Goal: Transaction & Acquisition: Purchase product/service

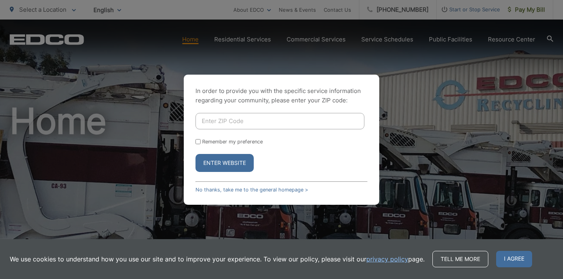
click at [238, 120] on input "Enter ZIP Code" at bounding box center [279, 121] width 169 height 16
click at [227, 164] on button "Enter Website" at bounding box center [224, 163] width 58 height 18
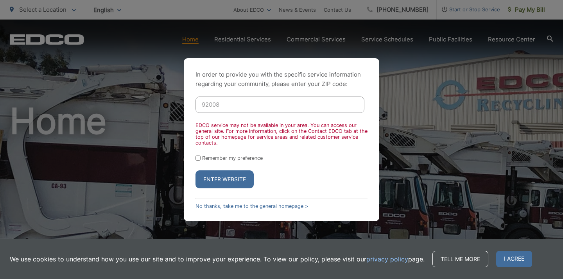
click at [230, 106] on input "92008" at bounding box center [279, 104] width 169 height 16
type input "92028"
click at [270, 132] on div "EDCO service may not be available in your area. You can access our general site…" at bounding box center [281, 133] width 172 height 23
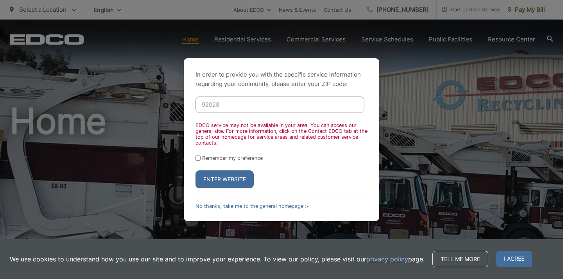
click at [235, 104] on input "92028" at bounding box center [279, 104] width 169 height 16
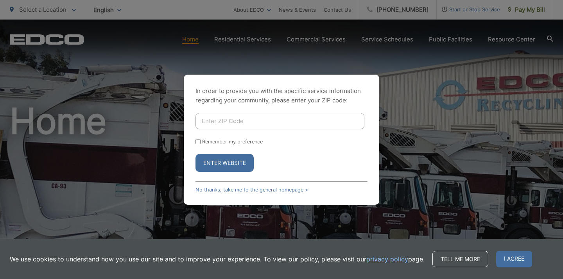
click at [227, 120] on input "Enter ZIP Code" at bounding box center [279, 121] width 169 height 16
type input "92028"
click at [224, 163] on button "Enter Website" at bounding box center [224, 163] width 58 height 18
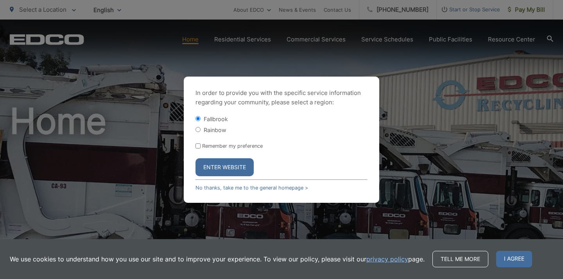
click at [223, 168] on button "Enter Website" at bounding box center [224, 167] width 58 height 18
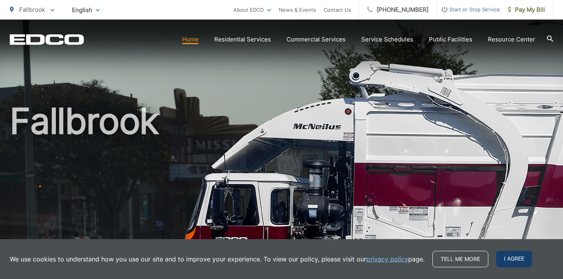
click at [514, 261] on span "I agree" at bounding box center [514, 259] width 36 height 16
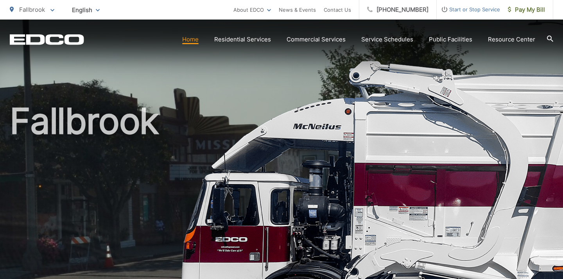
click at [192, 42] on link "Home" at bounding box center [190, 39] width 16 height 9
click at [46, 38] on icon "EDCD logo. Return to the homepage." at bounding box center [47, 39] width 74 height 10
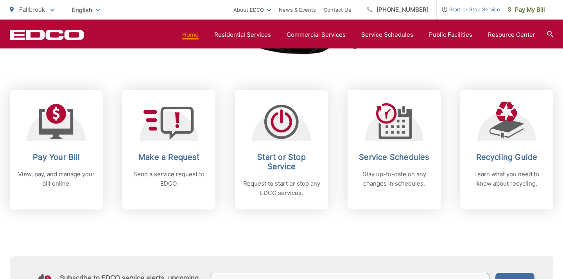
scroll to position [298, 0]
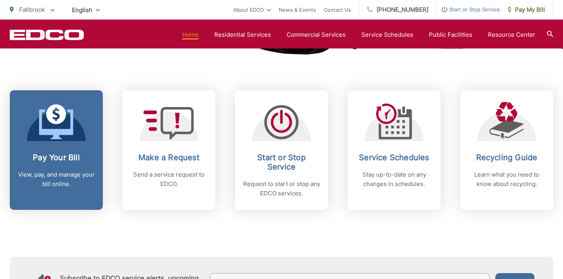
click at [56, 140] on span at bounding box center [56, 122] width 34 height 37
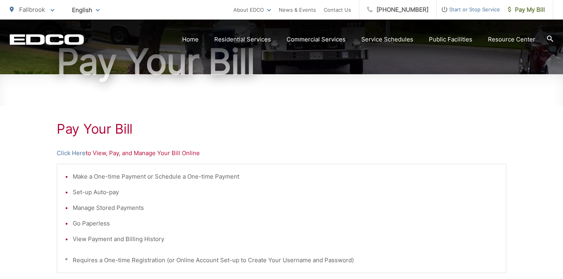
scroll to position [104, 0]
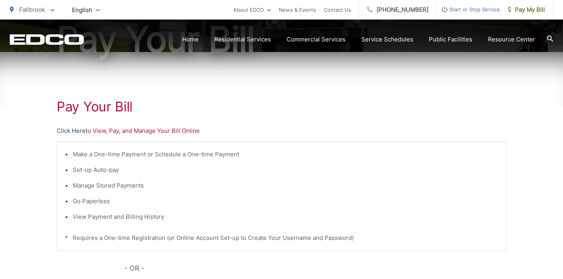
click at [71, 132] on link "Click Here" at bounding box center [71, 130] width 29 height 9
